Goal: Task Accomplishment & Management: Manage account settings

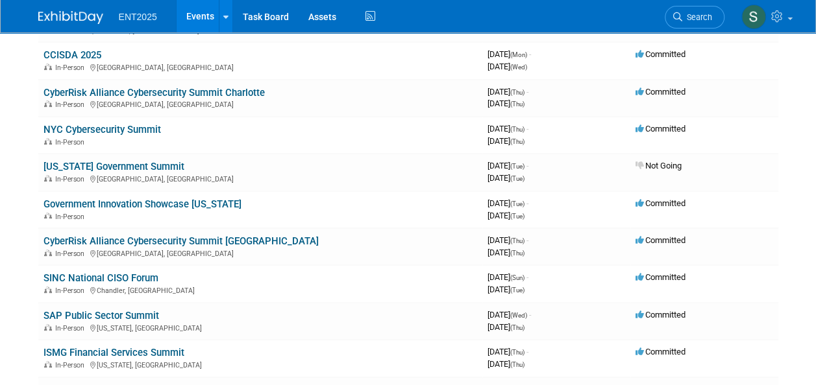
scroll to position [148, 0]
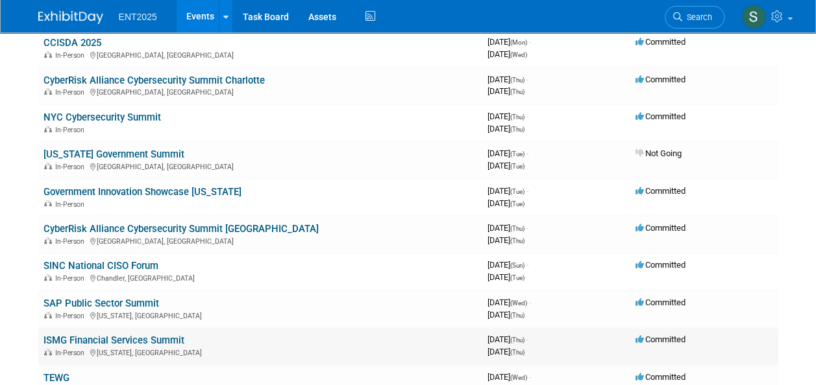
click at [137, 337] on link "ISMG Financial Services Summit" at bounding box center [113, 341] width 141 height 12
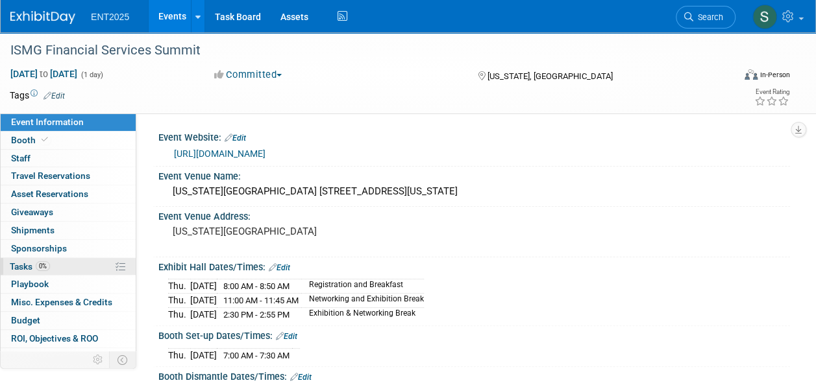
click at [22, 262] on span "Tasks 0%" at bounding box center [30, 267] width 40 height 10
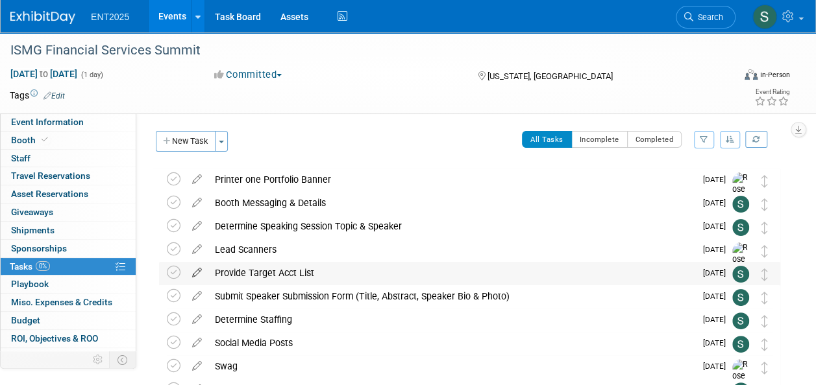
click at [197, 272] on icon at bounding box center [197, 270] width 23 height 16
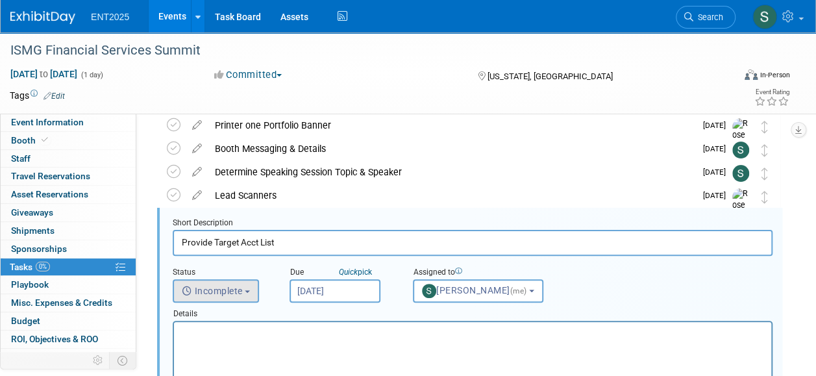
scroll to position [71, 0]
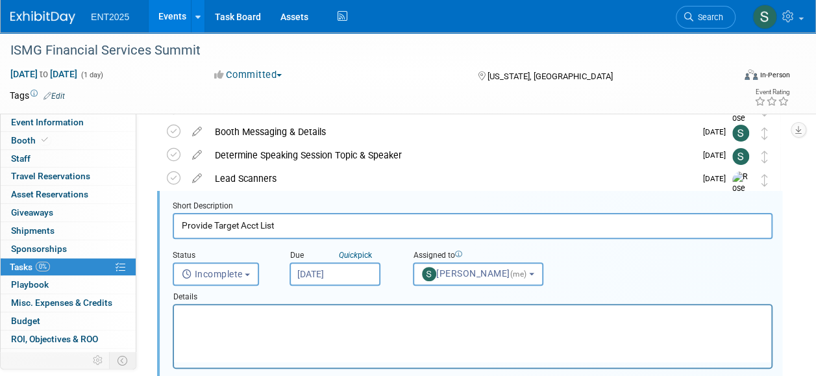
click at [245, 314] on p "Rich Text Area. Press ALT-0 for help." at bounding box center [473, 316] width 582 height 12
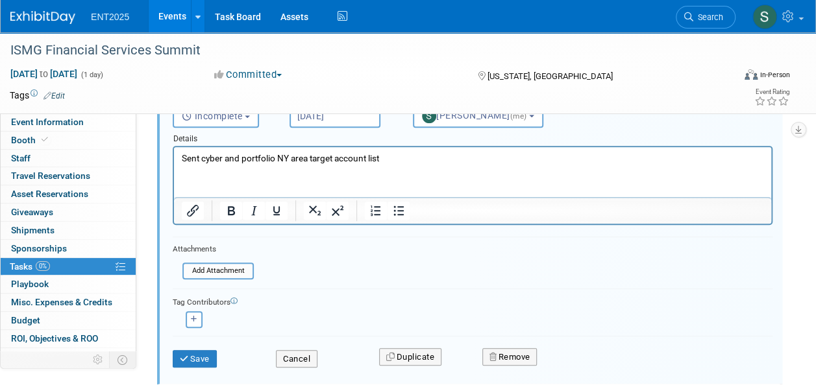
scroll to position [237, 0]
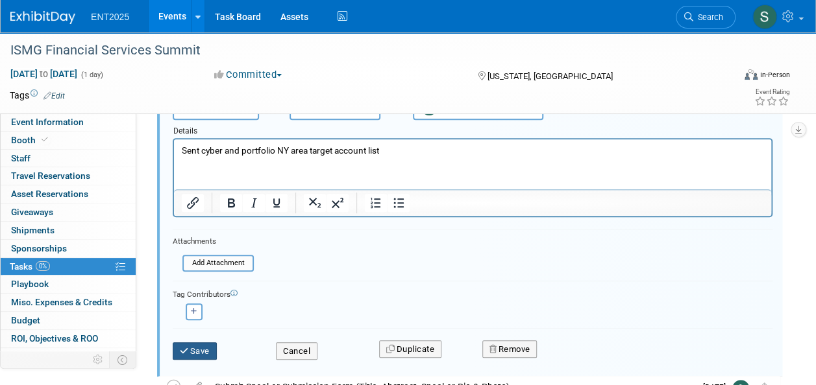
click at [191, 354] on button "Save" at bounding box center [195, 352] width 44 height 18
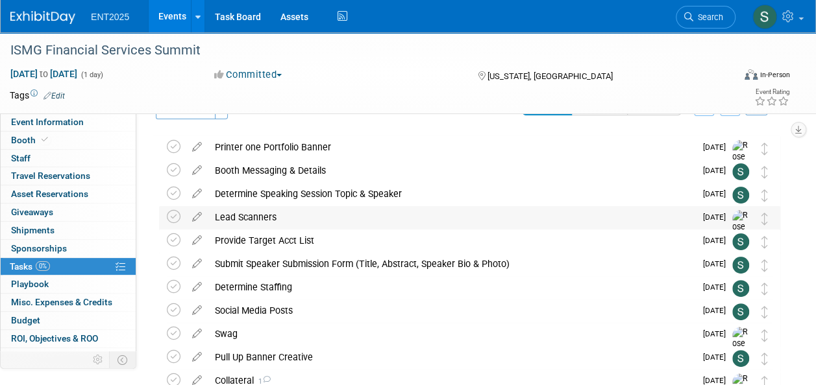
scroll to position [34, 0]
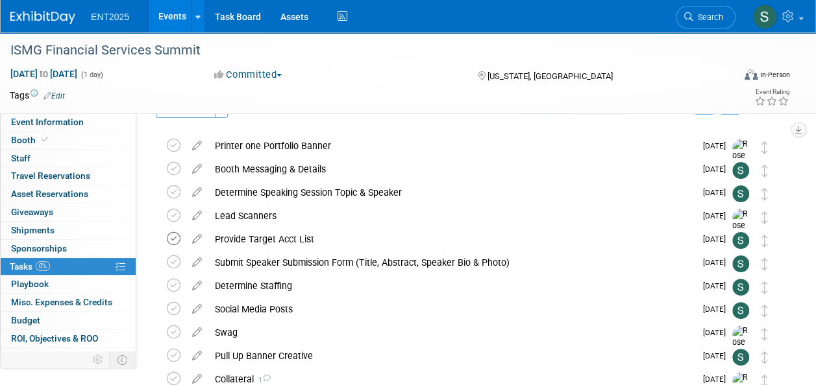
click at [175, 240] on icon at bounding box center [174, 239] width 14 height 14
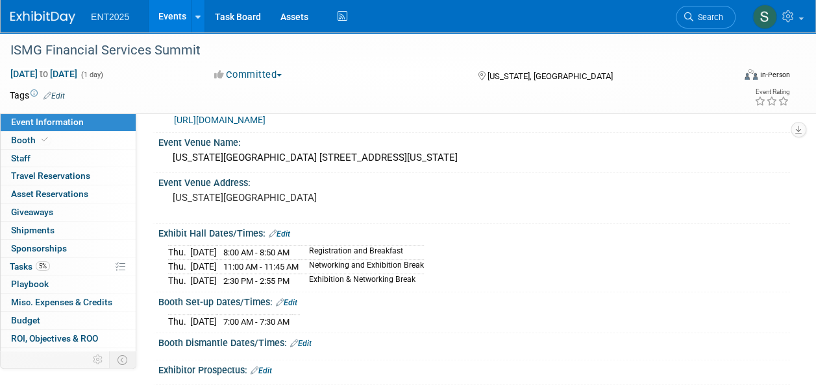
click at [177, 22] on link "Events" at bounding box center [172, 16] width 47 height 32
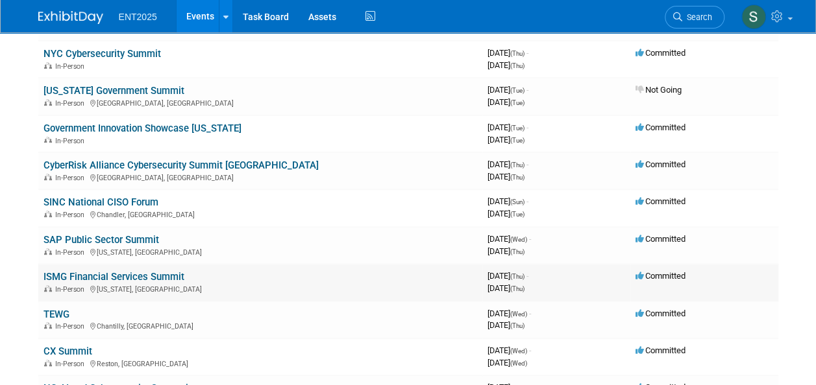
scroll to position [213, 0]
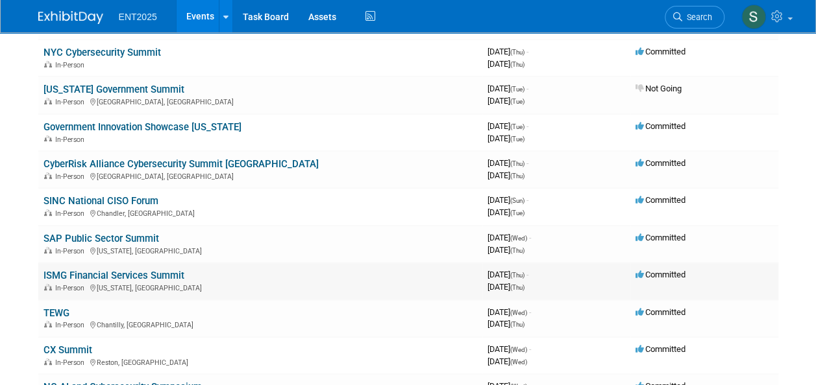
click at [116, 271] on link "ISMG Financial Services Summit" at bounding box center [113, 276] width 141 height 12
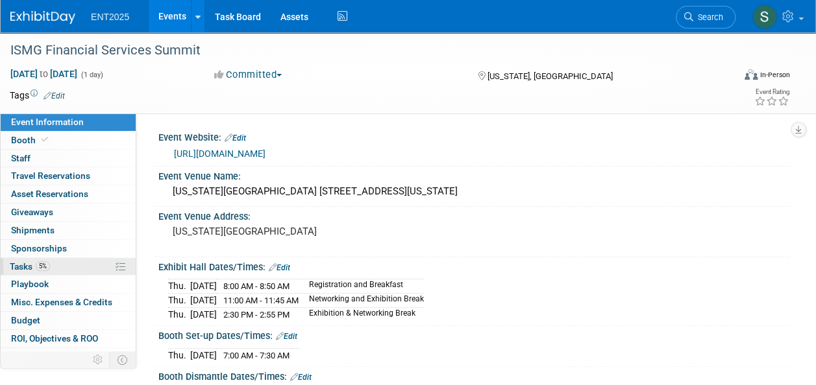
click at [18, 263] on span "Tasks 5%" at bounding box center [30, 267] width 40 height 10
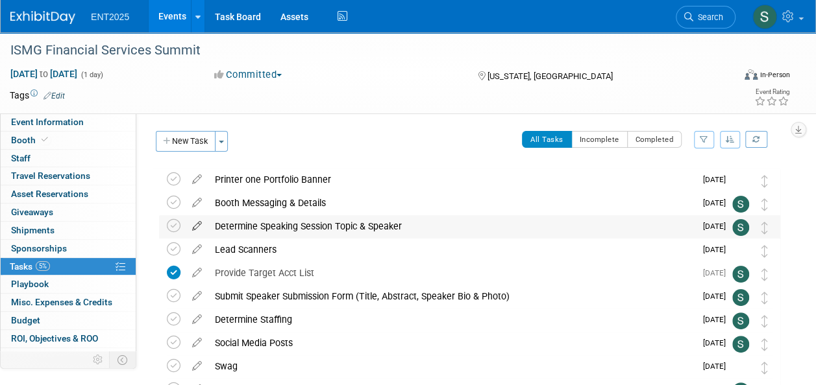
click at [195, 226] on icon at bounding box center [197, 223] width 23 height 16
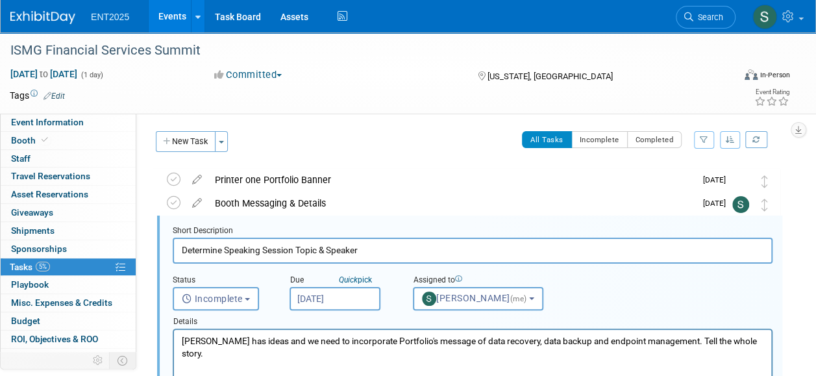
scroll to position [25, 0]
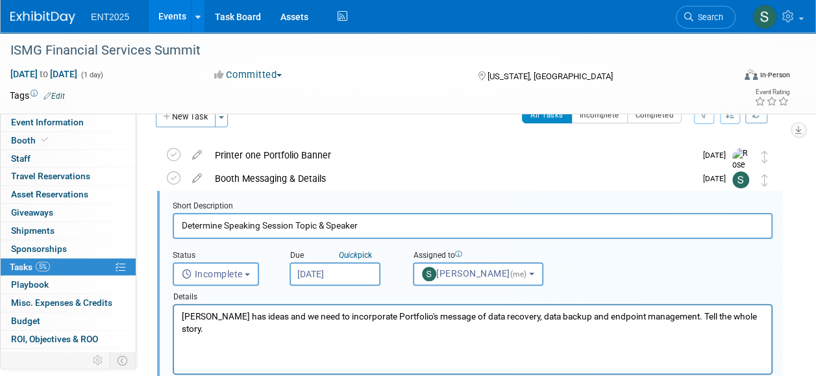
click at [218, 329] on p "[PERSON_NAME] has ideas and we need to incorporate Portfolio's message of data …" at bounding box center [473, 322] width 582 height 25
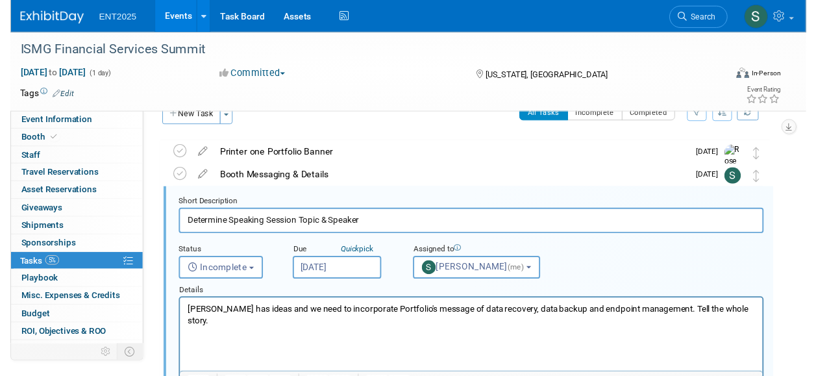
paste body "Rich Text Area. Press ALT-0 for help."
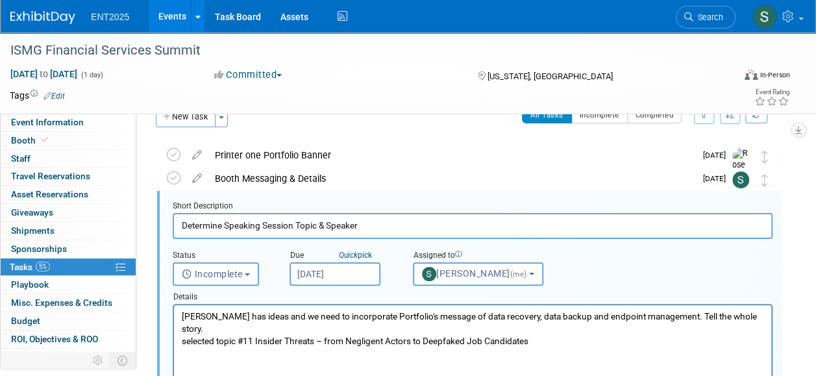
click at [185, 342] on p "selected topic #11 Insider Threats – from Negligent Actors to Deepfaked Job Can…" at bounding box center [473, 341] width 582 height 12
click at [552, 342] on p "Selected topic #11 Insider Threats – from Negligent Actors to Deepfaked Job Can…" at bounding box center [473, 341] width 582 height 12
click at [783, 267] on div "Event Website: Edit [URL][DOMAIN_NAME] Event Venue Name: [US_STATE][GEOGRAPHIC_…" at bounding box center [462, 223] width 653 height 268
click at [204, 358] on p "[PERSON_NAME] will be our speaker" at bounding box center [473, 353] width 582 height 12
click at [199, 360] on html "[PERSON_NAME] has ideas and we need to incorporate Portfolio's message of data …" at bounding box center [472, 332] width 597 height 55
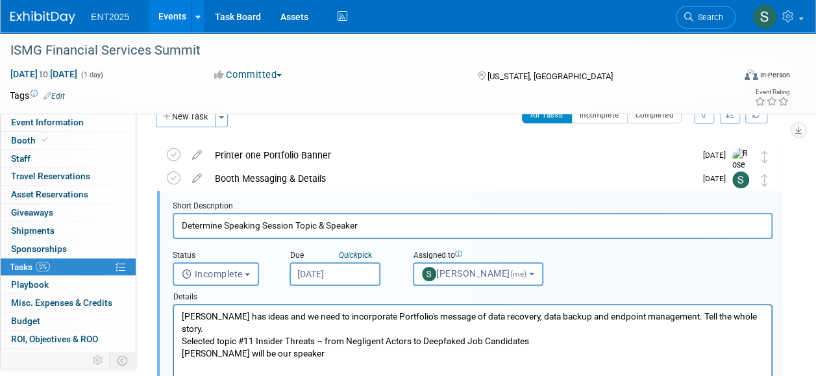
click at [319, 356] on p "[PERSON_NAME] will be our speaker" at bounding box center [473, 353] width 582 height 12
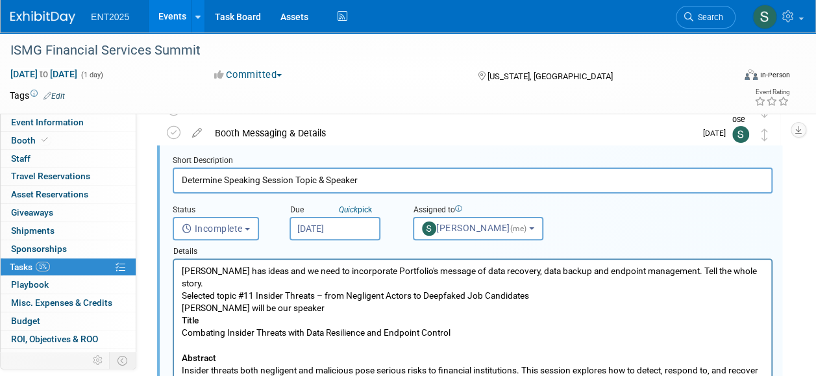
click at [308, 269] on p "[PERSON_NAME] has ideas and we need to incorporate Portfolio's message of data …" at bounding box center [473, 277] width 582 height 25
click at [182, 302] on p "Chris Young will be our speaker" at bounding box center [473, 308] width 582 height 12
drag, startPoint x: 217, startPoint y: 295, endPoint x: 183, endPoint y: 299, distance: 34.5
click at [183, 302] on p "Speaker: Chris Young will be our speaker" at bounding box center [473, 308] width 582 height 12
click at [209, 314] on p "Title" at bounding box center [473, 320] width 582 height 12
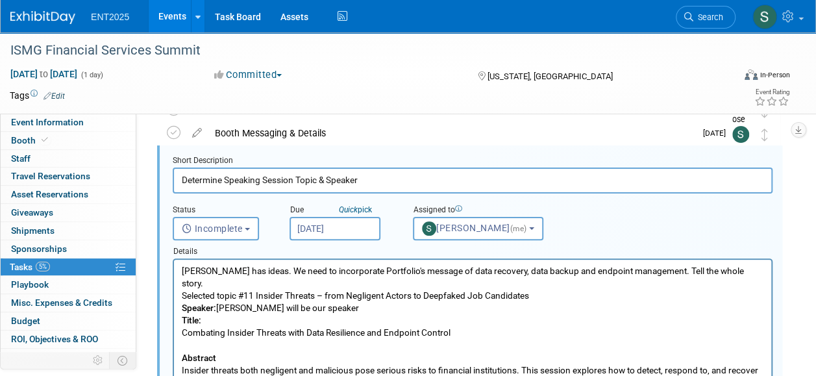
click at [181, 318] on body "Dave Burgess has ideas. We need to incorporate Portfolio's message of data reco…" at bounding box center [472, 333] width 583 height 136
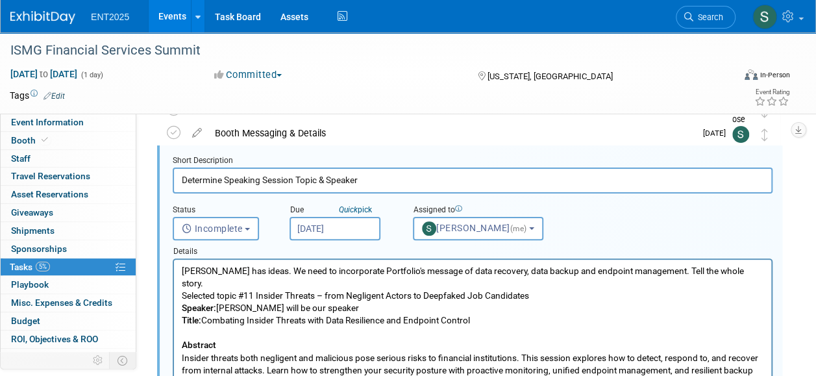
click at [186, 326] on p "Rich Text Area. Press ALT-0 for help." at bounding box center [473, 332] width 582 height 12
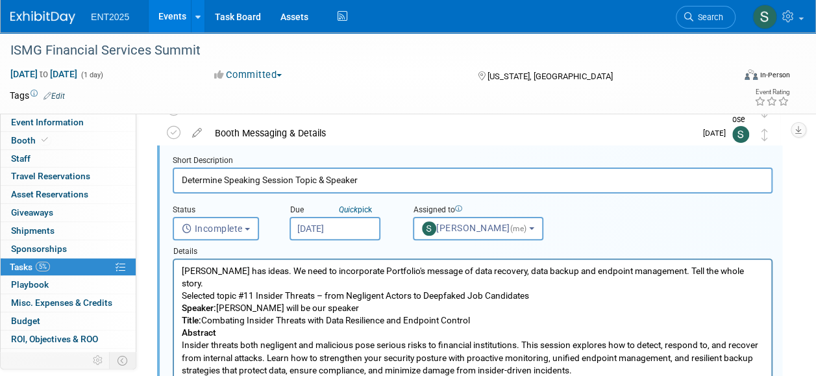
click at [227, 326] on p "Abstract" at bounding box center [473, 332] width 582 height 12
click at [180, 286] on html "Dave Burgess has ideas. We need to incorporate Portfolio's message of data reco…" at bounding box center [472, 318] width 597 height 117
drag, startPoint x: 182, startPoint y: 283, endPoint x: 238, endPoint y: 288, distance: 56.0
click at [238, 289] on p "Selected topic #11 Insider Threats – from Negligent Actors to Deepfaked Job Can…" at bounding box center [473, 295] width 582 height 12
click at [260, 302] on p "Speaker: Chris Young will be our speaker" at bounding box center [473, 308] width 582 height 12
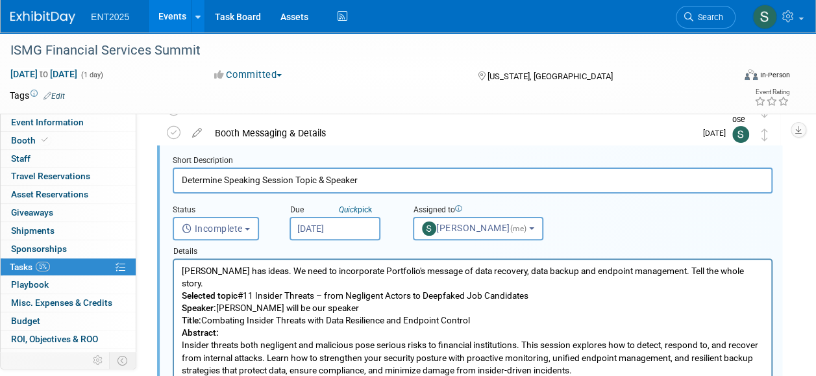
click at [221, 290] on b "Selected topic" at bounding box center [210, 295] width 56 height 10
click at [239, 290] on b "Selected Topic" at bounding box center [210, 295] width 57 height 10
click at [623, 314] on p "Title: Combating Insider Threats with Data Resilience and Endpoint Control" at bounding box center [473, 320] width 582 height 12
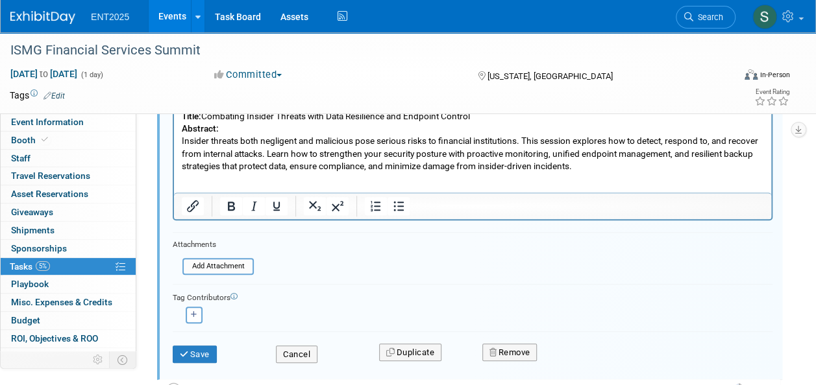
scroll to position [293, 0]
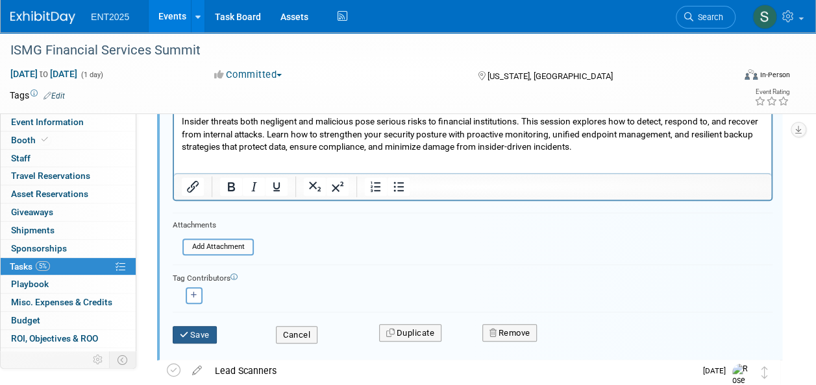
click at [206, 332] on button "Save" at bounding box center [195, 335] width 44 height 18
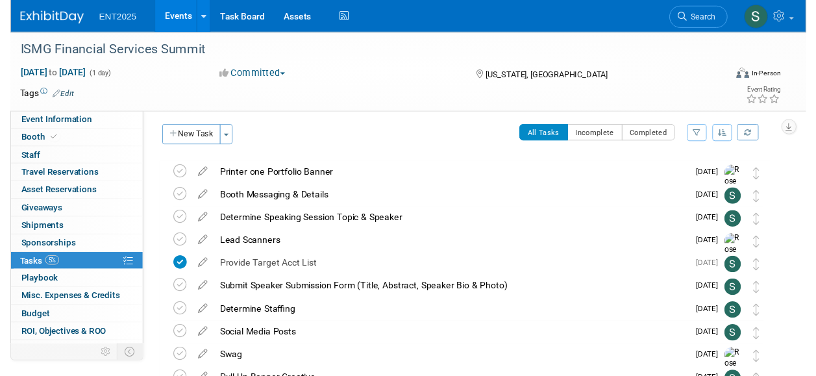
scroll to position [0, 0]
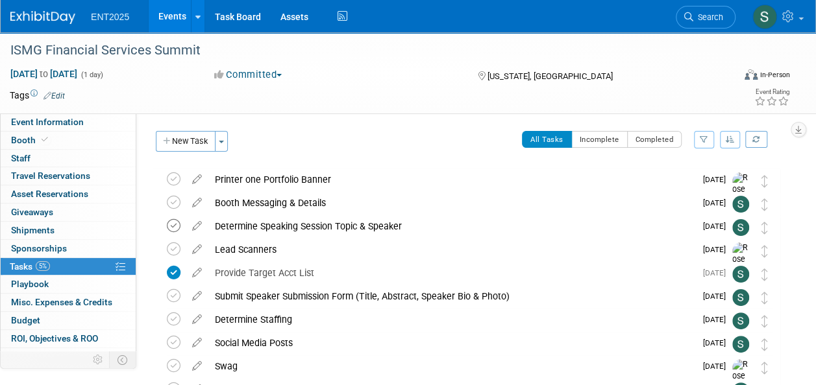
click at [173, 226] on icon at bounding box center [174, 226] width 14 height 14
click at [195, 202] on icon at bounding box center [197, 200] width 23 height 16
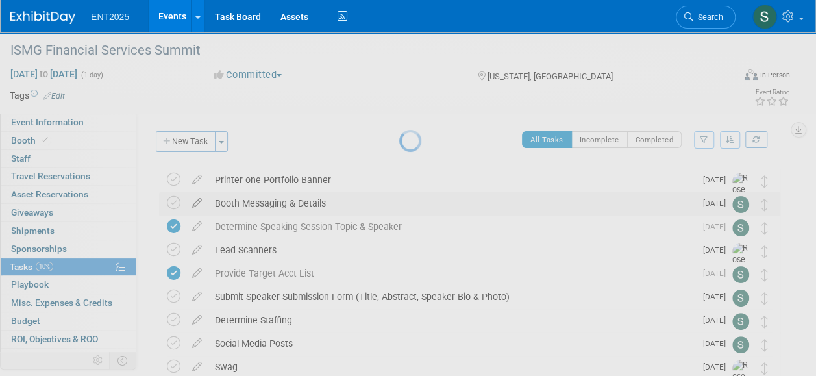
select select "9"
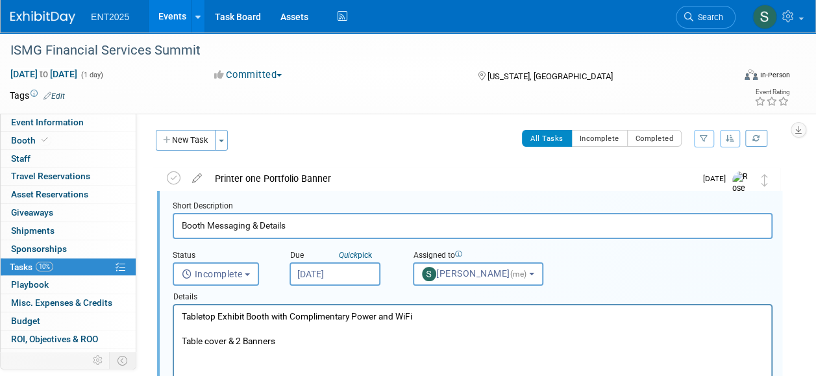
scroll to position [1, 0]
click at [315, 278] on input "Oct 3, 2025" at bounding box center [334, 273] width 91 height 23
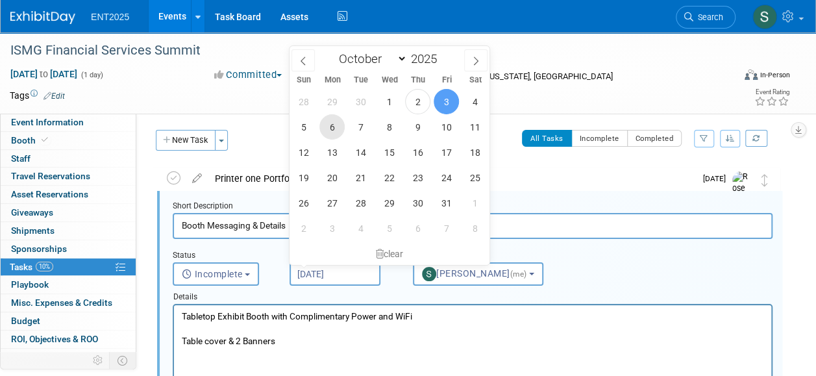
click at [331, 128] on span "6" at bounding box center [331, 126] width 25 height 25
type input "Oct 6, 2025"
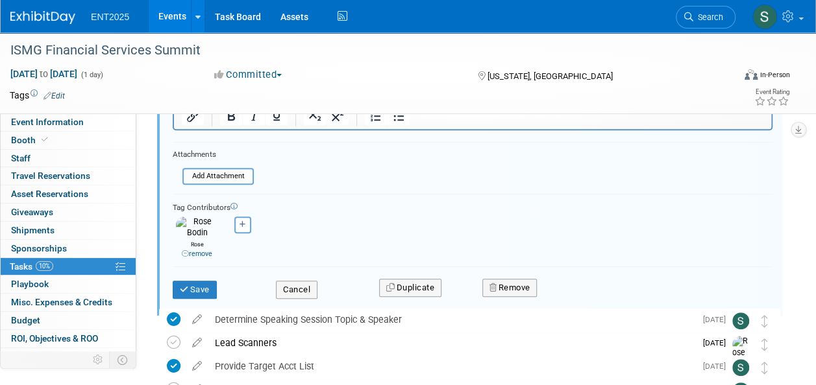
scroll to position [285, 0]
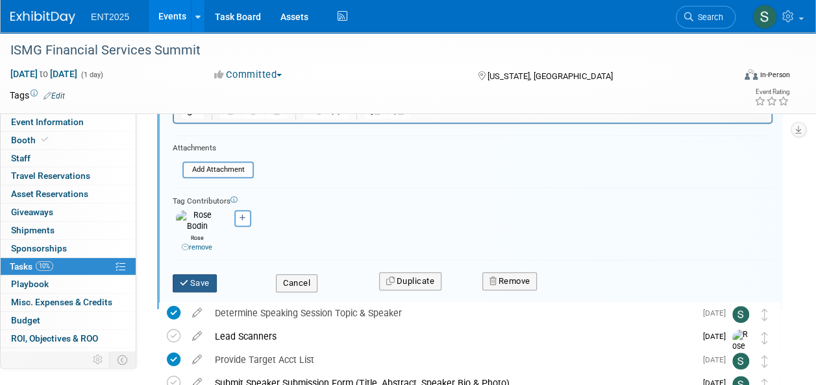
click at [191, 274] on button "Save" at bounding box center [195, 283] width 44 height 18
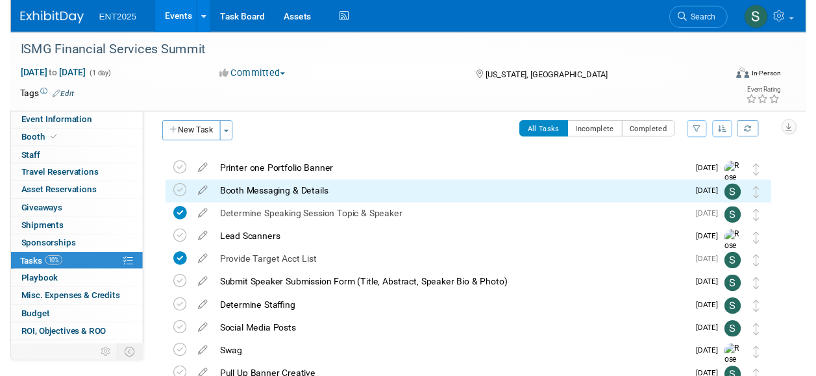
scroll to position [0, 0]
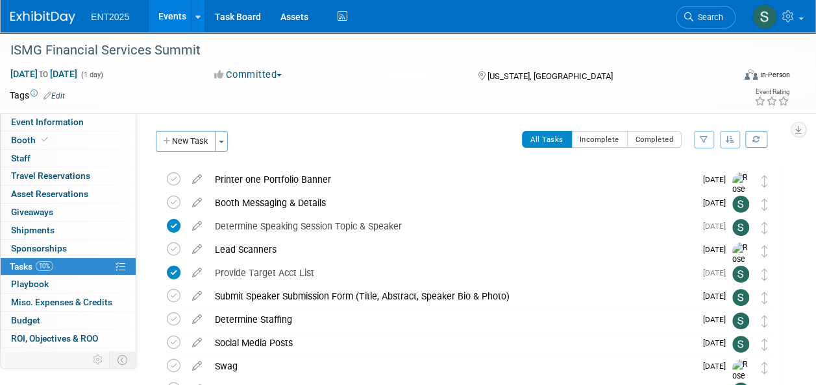
click at [197, 297] on icon at bounding box center [197, 294] width 23 height 16
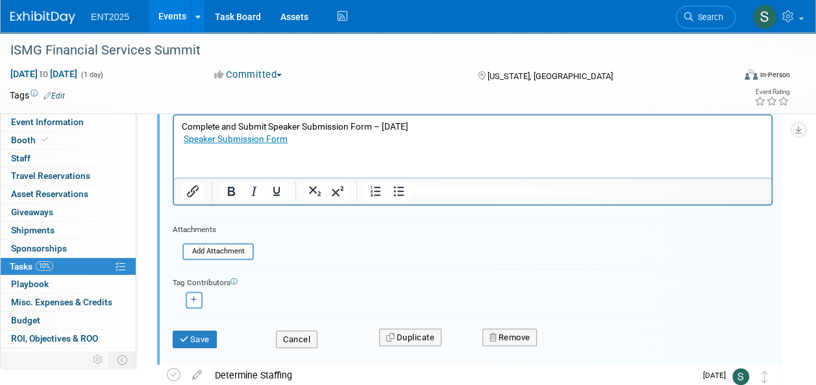
scroll to position [288, 0]
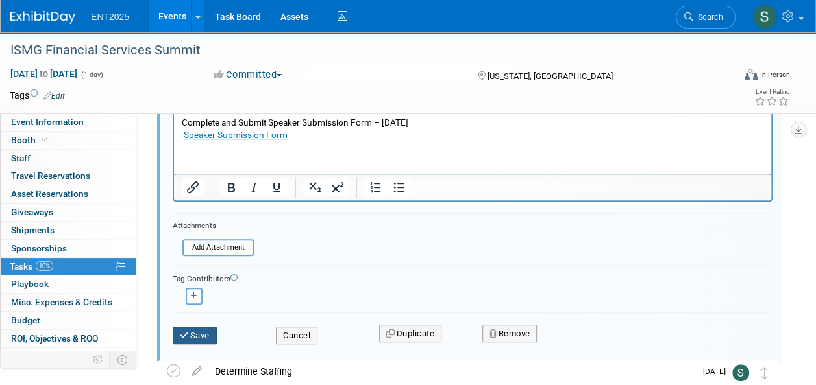
click at [193, 330] on button "Save" at bounding box center [195, 336] width 44 height 18
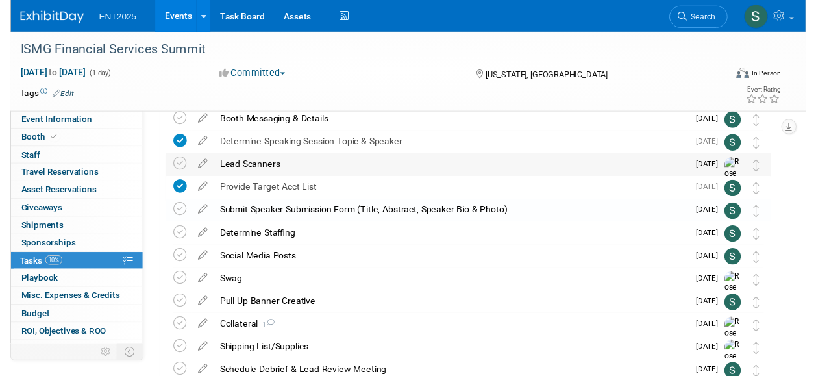
scroll to position [83, 0]
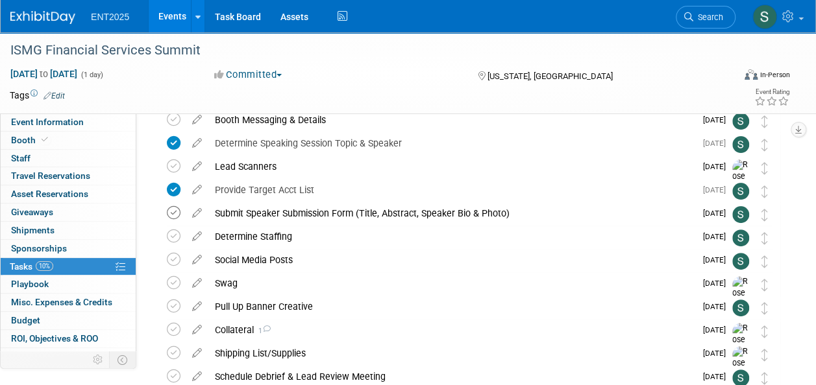
click at [177, 210] on icon at bounding box center [174, 213] width 14 height 14
click at [197, 238] on icon at bounding box center [197, 234] width 23 height 16
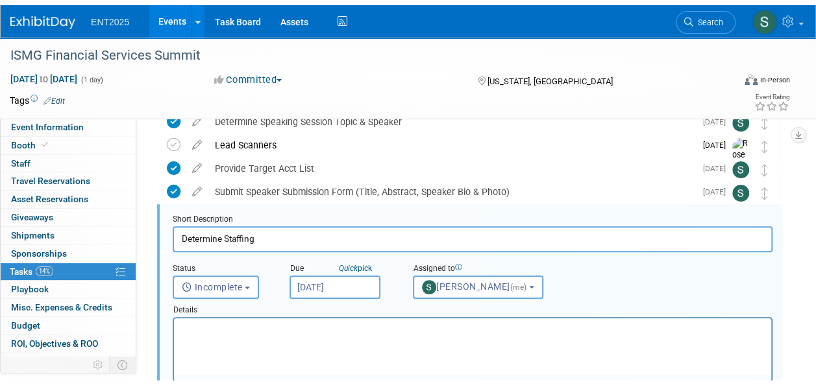
scroll to position [118, 0]
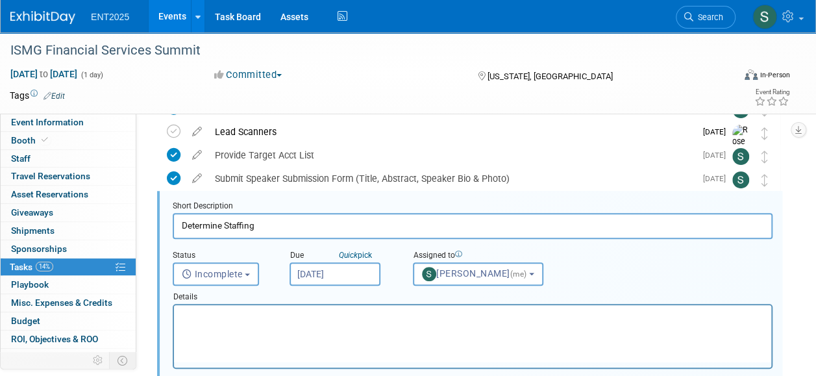
click at [249, 300] on div "Details" at bounding box center [473, 295] width 600 height 18
click at [238, 308] on html at bounding box center [472, 314] width 597 height 18
click at [180, 319] on html "Chris Young" at bounding box center [472, 314] width 597 height 18
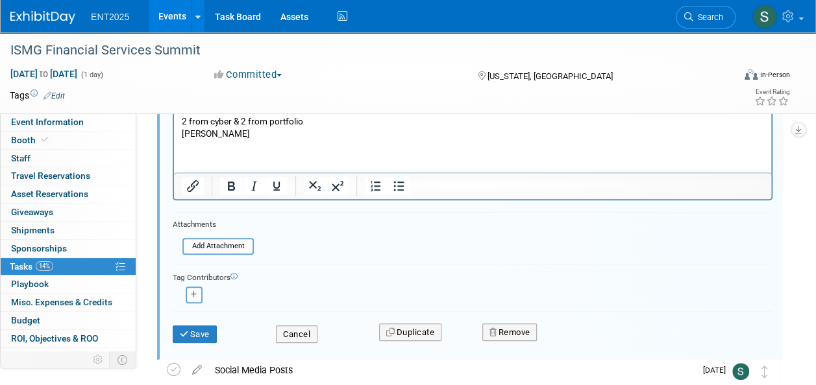
scroll to position [330, 0]
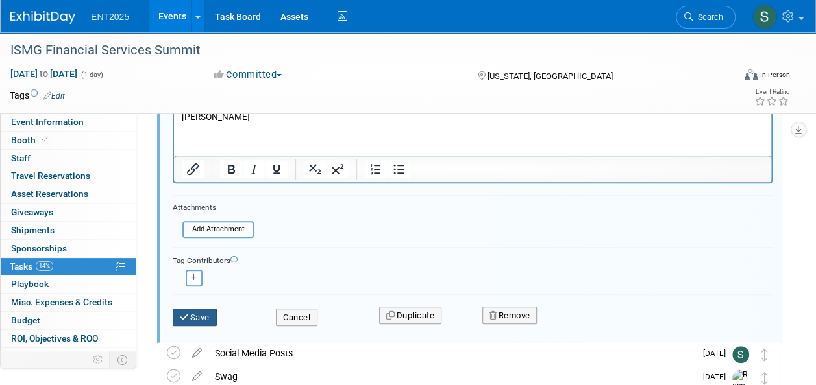
click at [206, 315] on button "Save" at bounding box center [195, 318] width 44 height 18
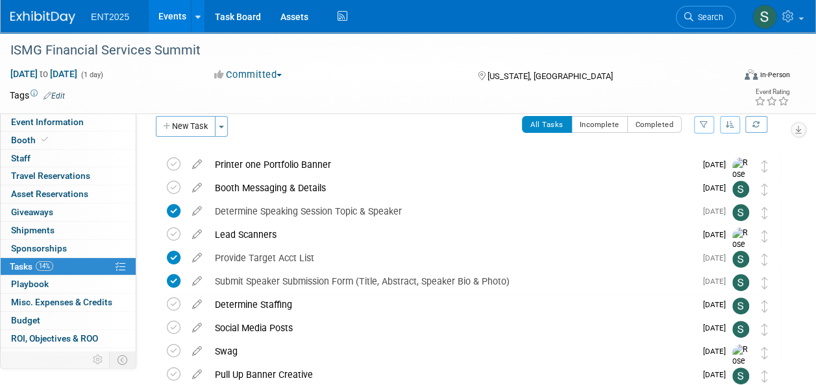
scroll to position [0, 0]
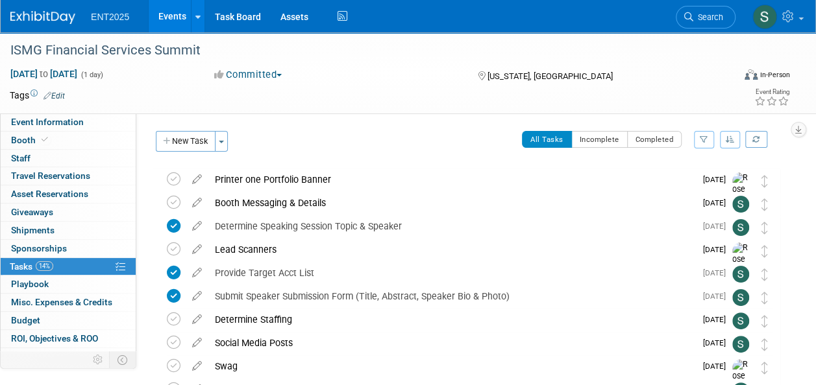
click at [171, 22] on link "Events" at bounding box center [172, 16] width 47 height 32
